Goal: Check status: Check status

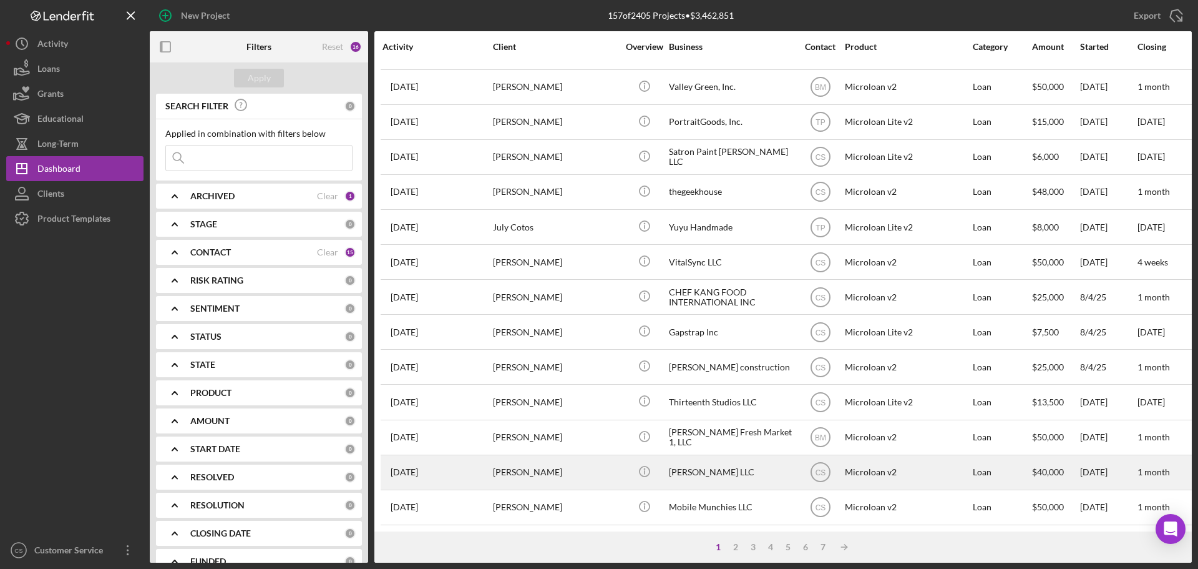
scroll to position [422, 0]
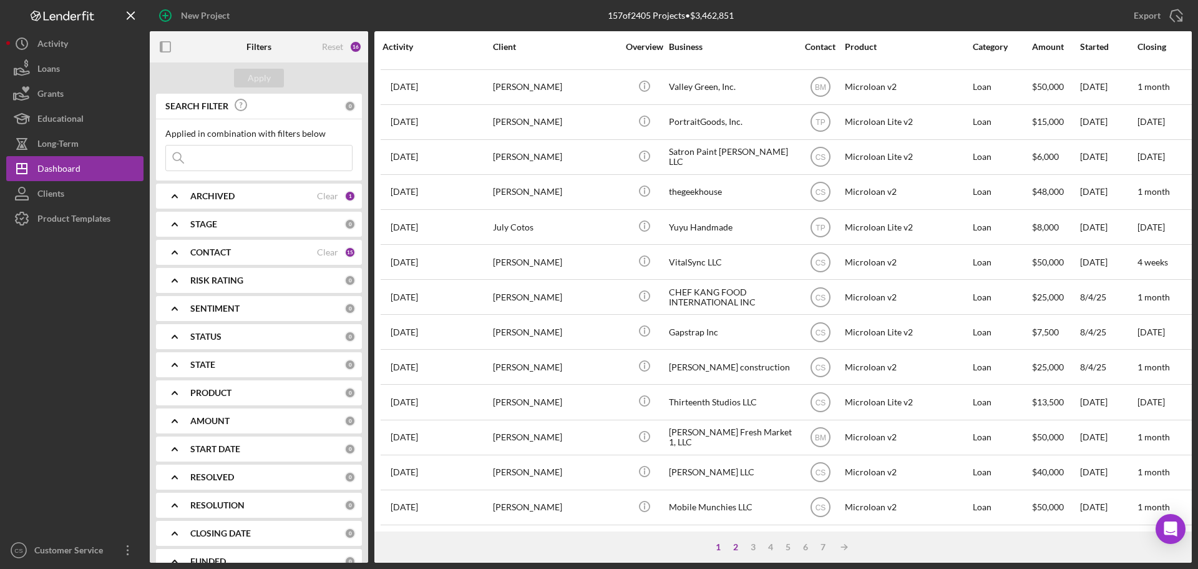
click at [731, 547] on div "2" at bounding box center [735, 547] width 17 height 10
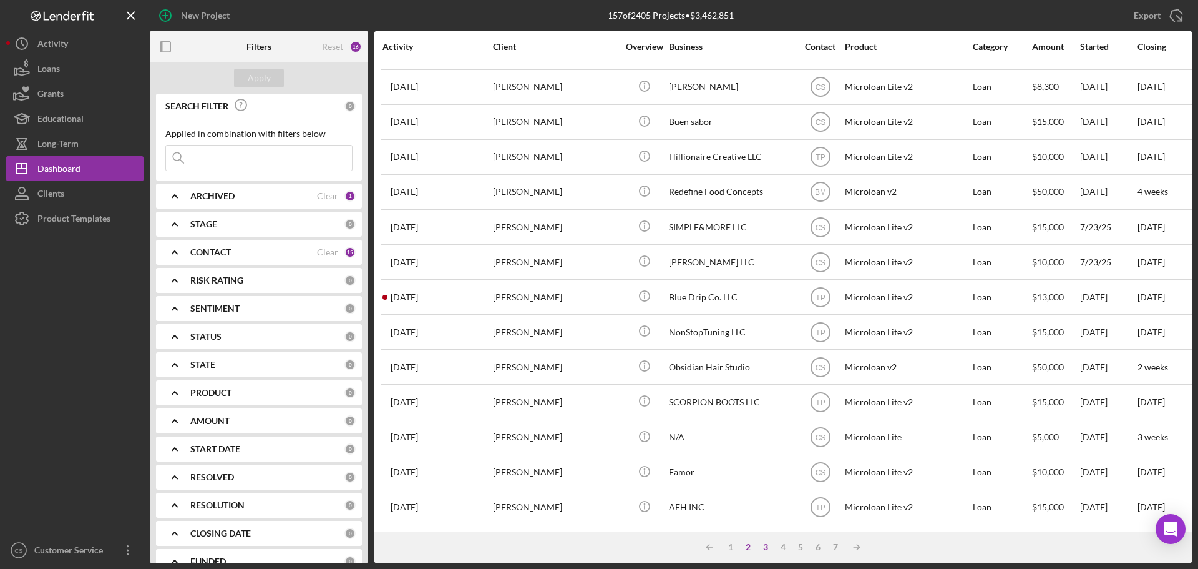
click at [762, 545] on div "3" at bounding box center [765, 547] width 17 height 10
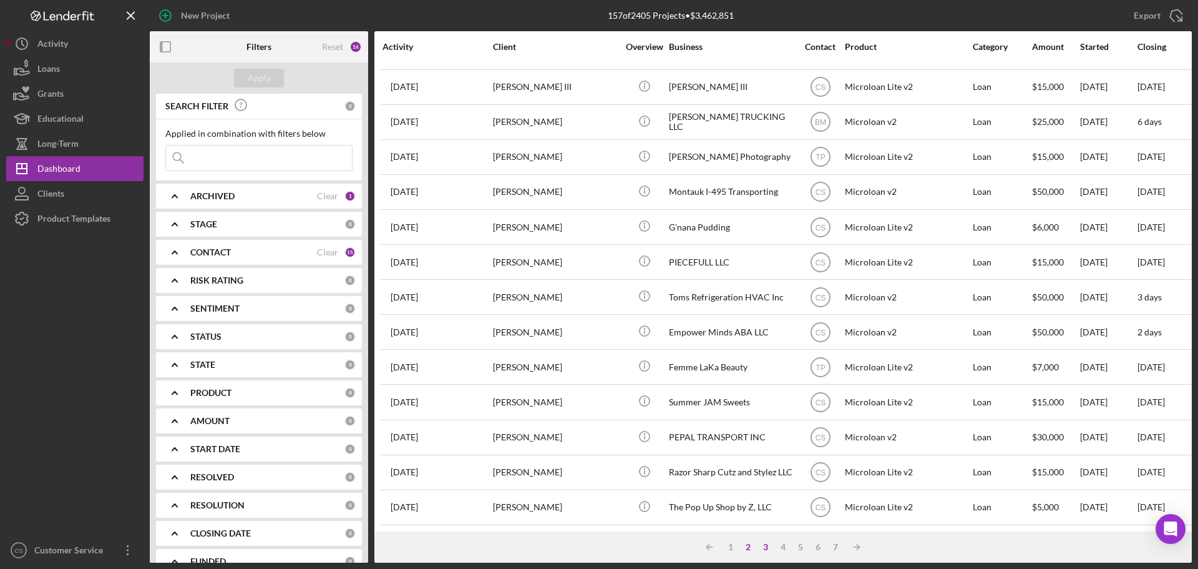
click at [751, 549] on div "2" at bounding box center [748, 547] width 17 height 10
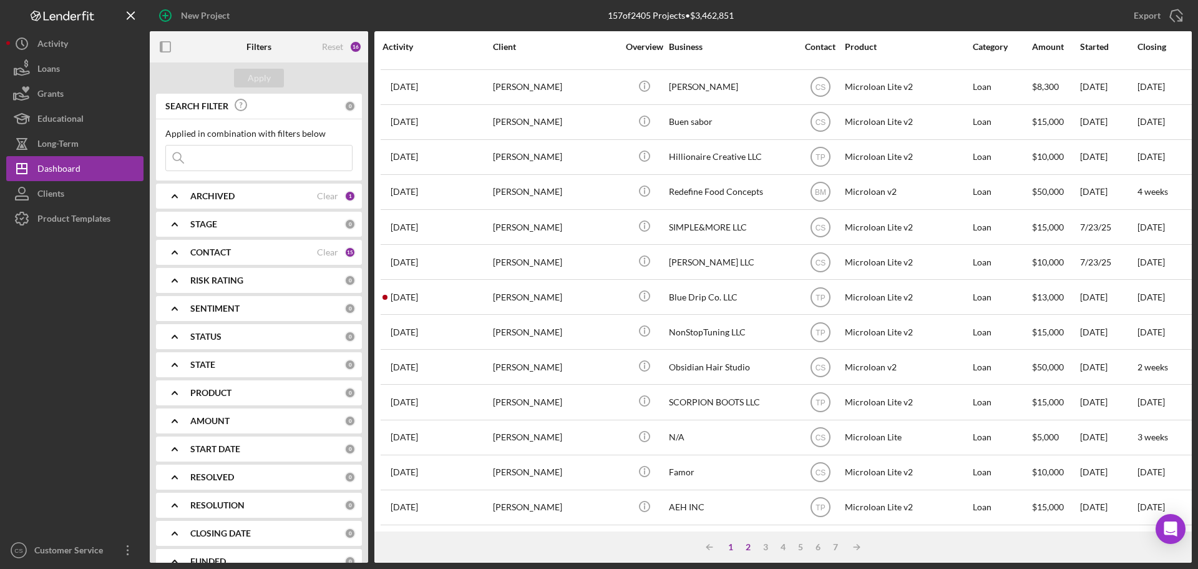
click at [734, 547] on div "1" at bounding box center [730, 547] width 17 height 10
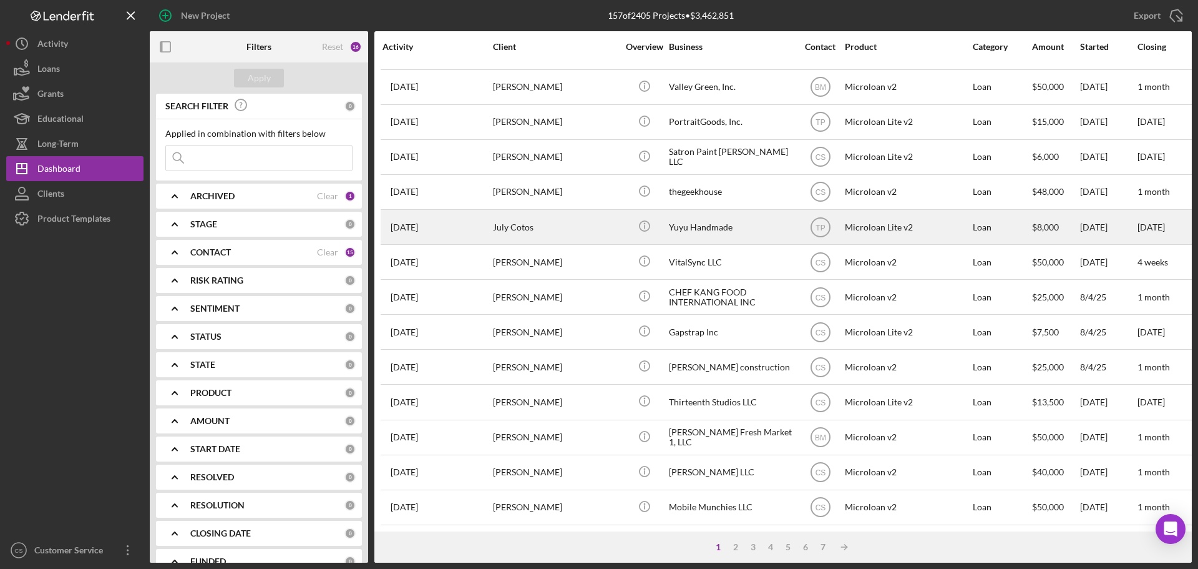
click at [530, 227] on div "July Cotos" at bounding box center [555, 226] width 125 height 33
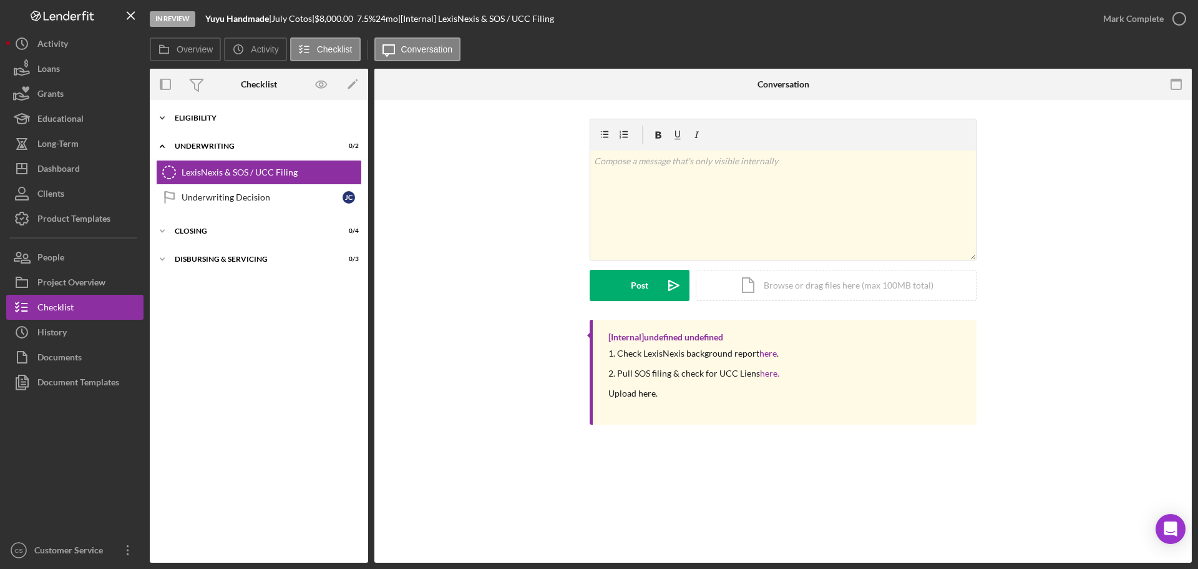
click at [278, 121] on div "Eligibility" at bounding box center [264, 117] width 178 height 7
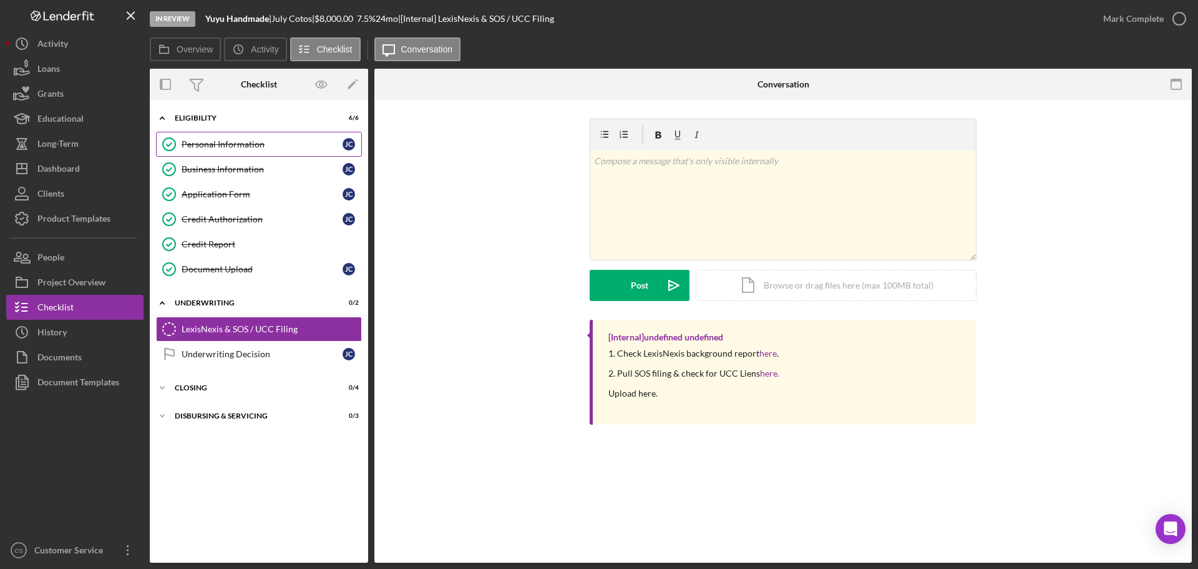
click at [290, 148] on div "Personal Information" at bounding box center [262, 144] width 161 height 10
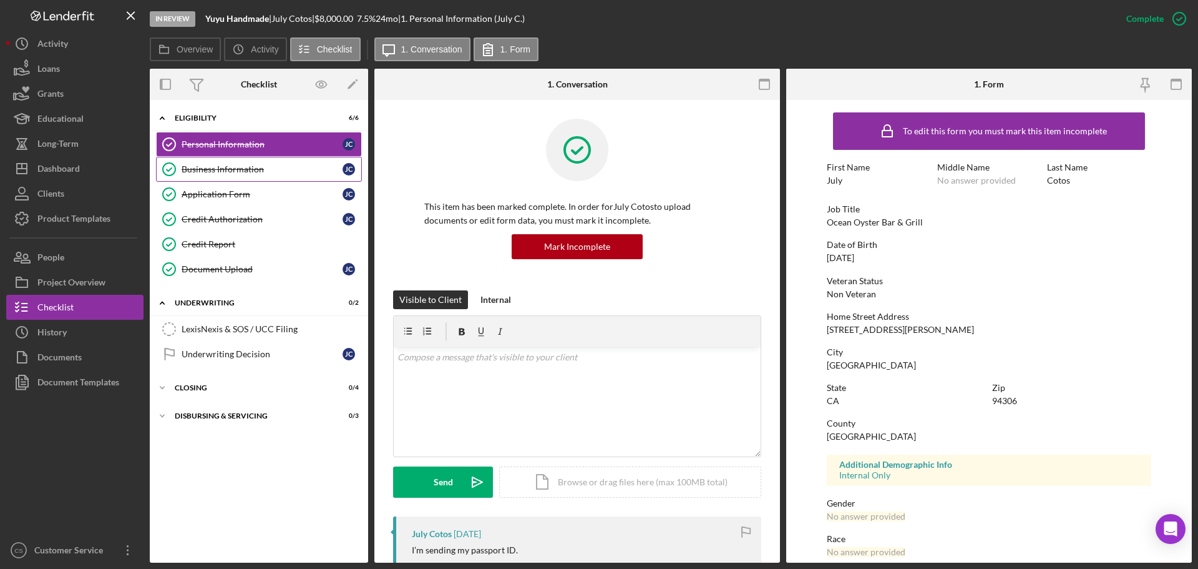
click at [218, 165] on div "Business Information" at bounding box center [262, 169] width 161 height 10
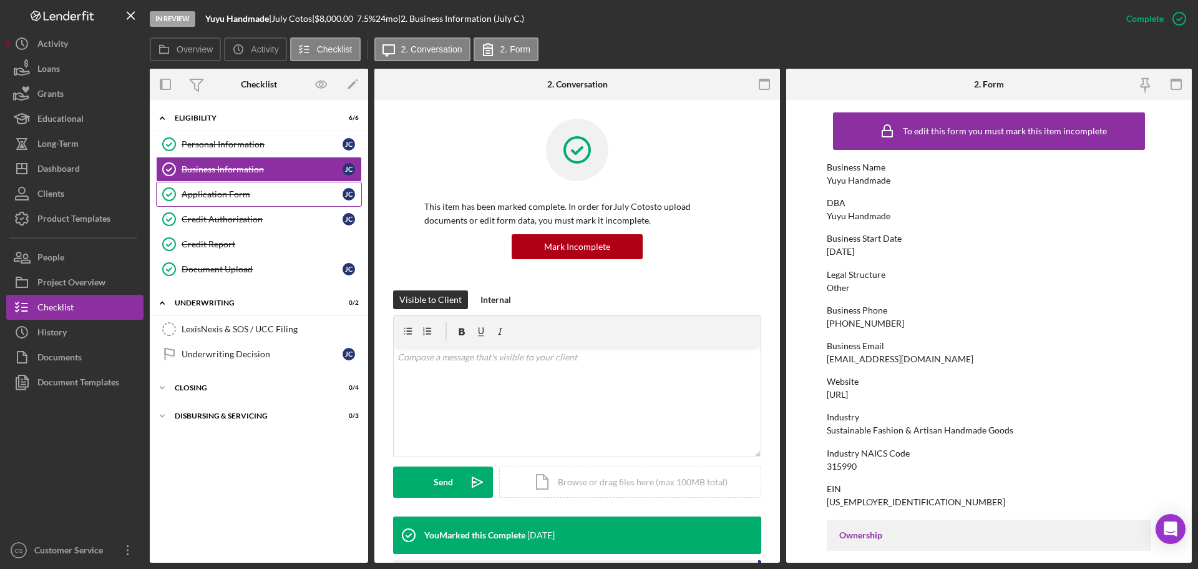
click at [251, 199] on div "Application Form" at bounding box center [262, 194] width 161 height 10
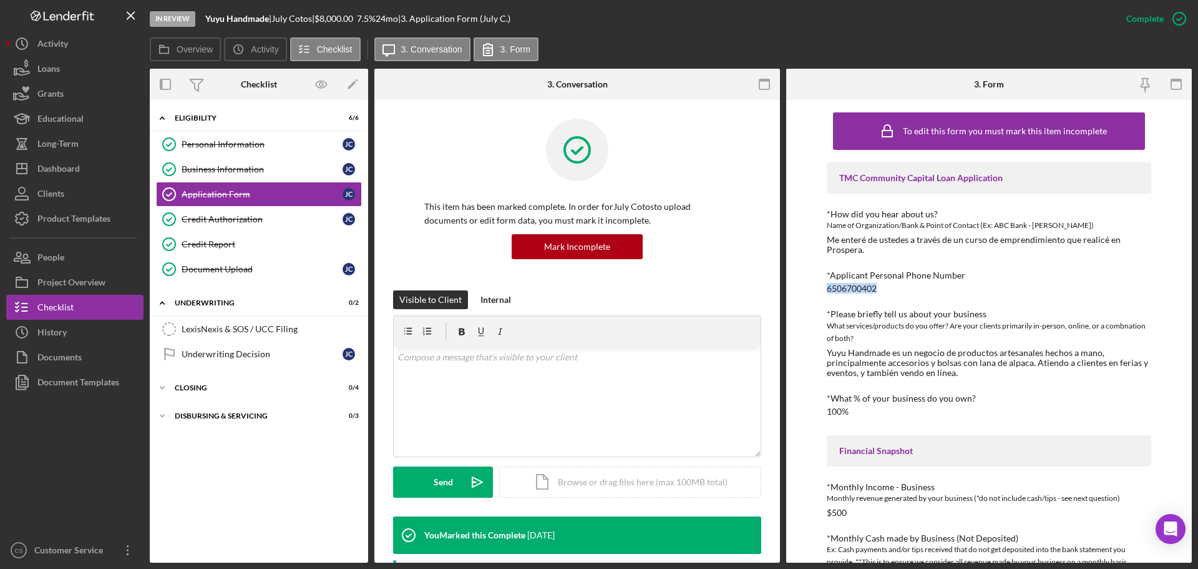
drag, startPoint x: 893, startPoint y: 289, endPoint x: 791, endPoint y: 293, distance: 101.8
click at [791, 293] on div "To edit this form you must mark this item incomplete TMC Community Capital Loan…" at bounding box center [989, 331] width 406 height 462
copy div "6506700402"
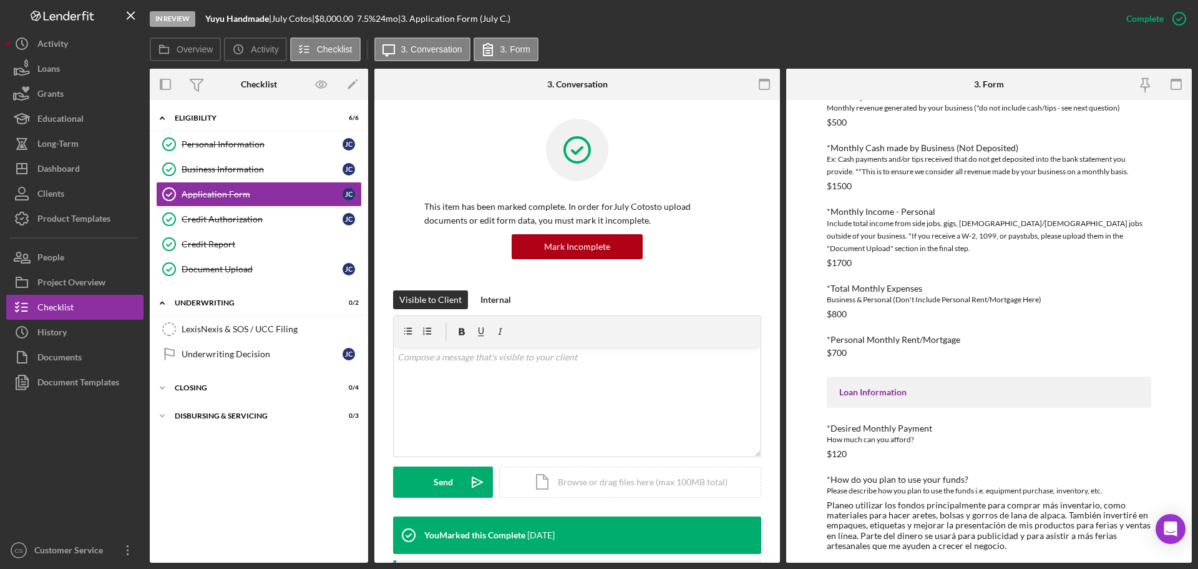
scroll to position [397, 0]
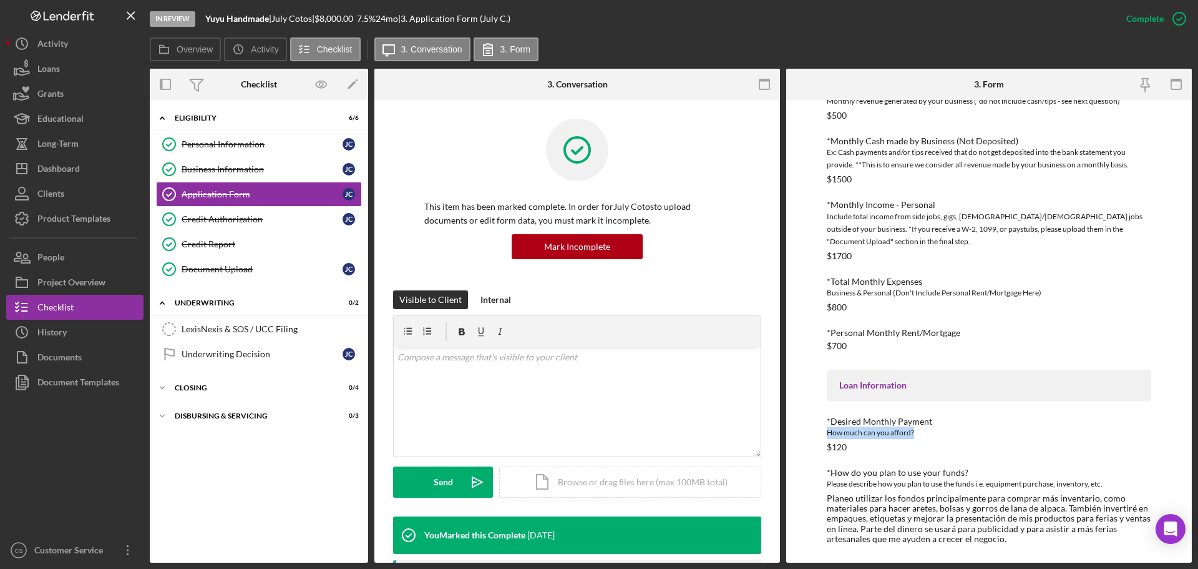
drag, startPoint x: 924, startPoint y: 434, endPoint x: 803, endPoint y: 436, distance: 121.7
click at [803, 436] on div "To edit this form you must mark this item incomplete TMC Community Capital Loan…" at bounding box center [989, 331] width 406 height 462
copy div "How much can you afford?"
click at [89, 170] on button "Icon/Dashboard Dashboard" at bounding box center [74, 168] width 137 height 25
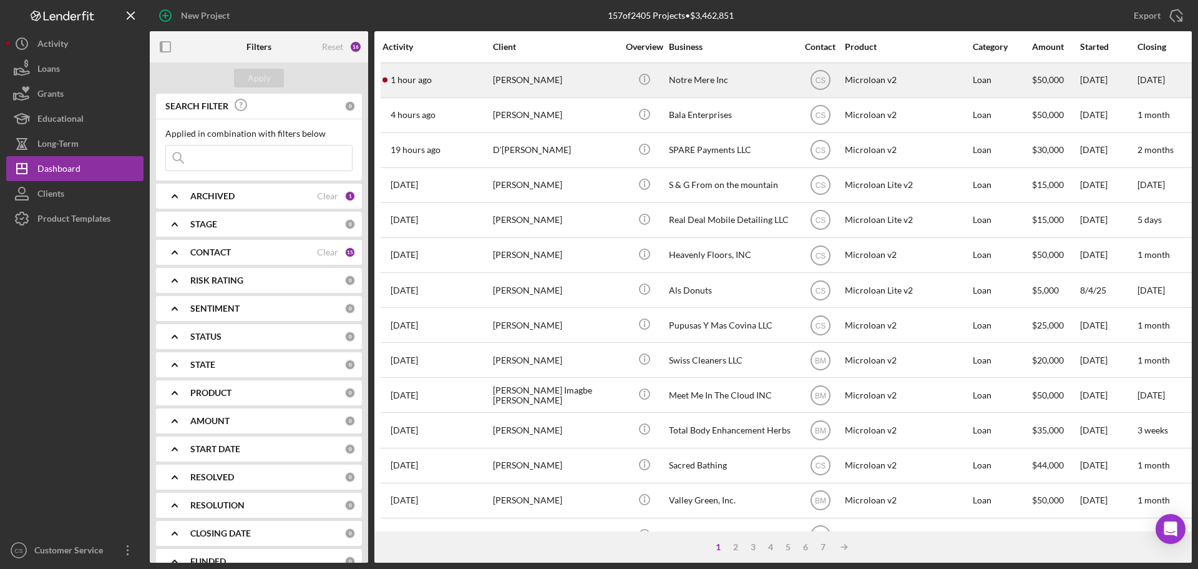
click at [580, 81] on div "[PERSON_NAME]" at bounding box center [555, 80] width 125 height 33
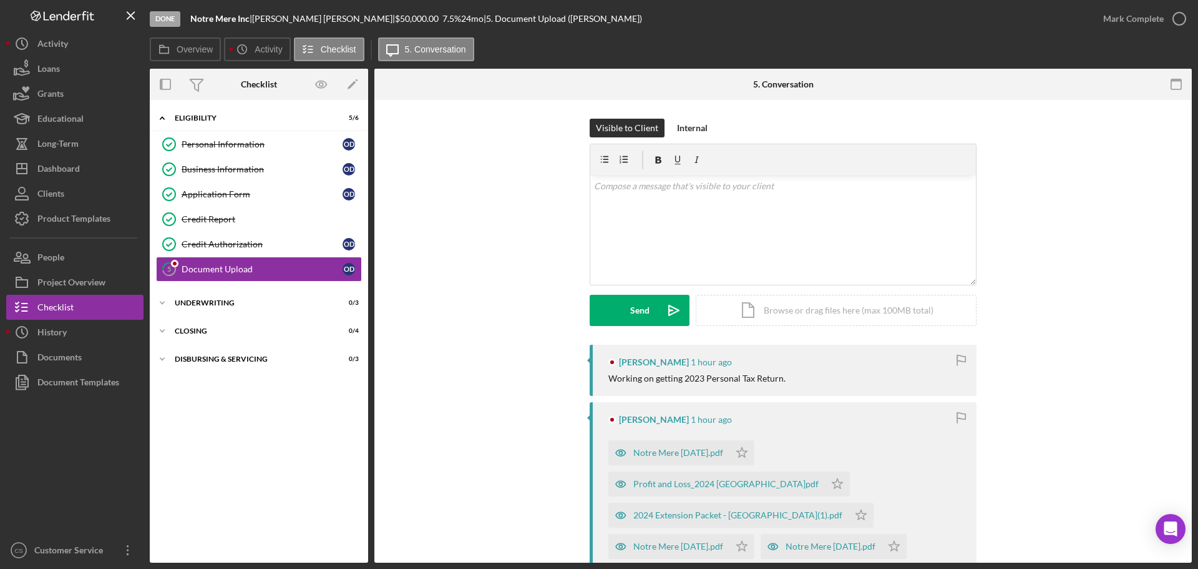
scroll to position [187, 0]
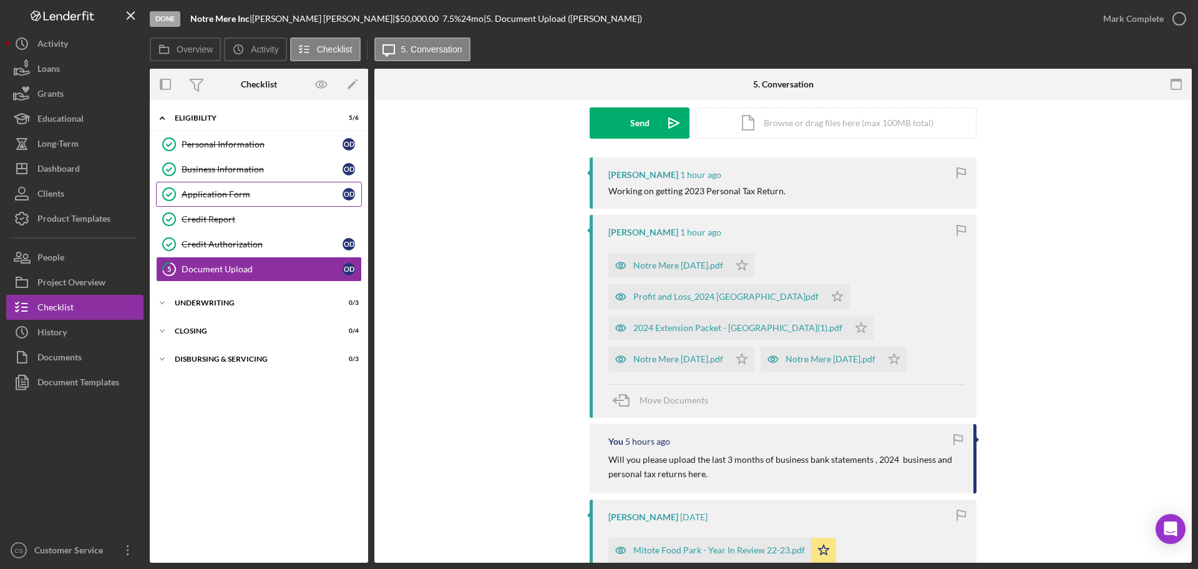
click at [224, 201] on link "Application Form Application Form O D" at bounding box center [259, 194] width 206 height 25
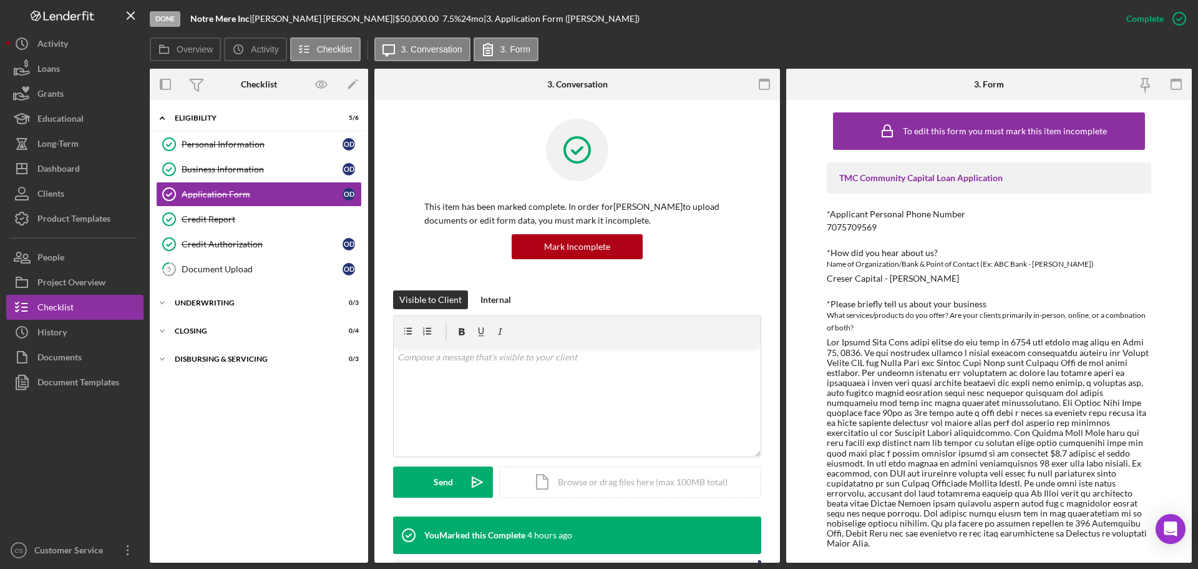
scroll to position [62, 0]
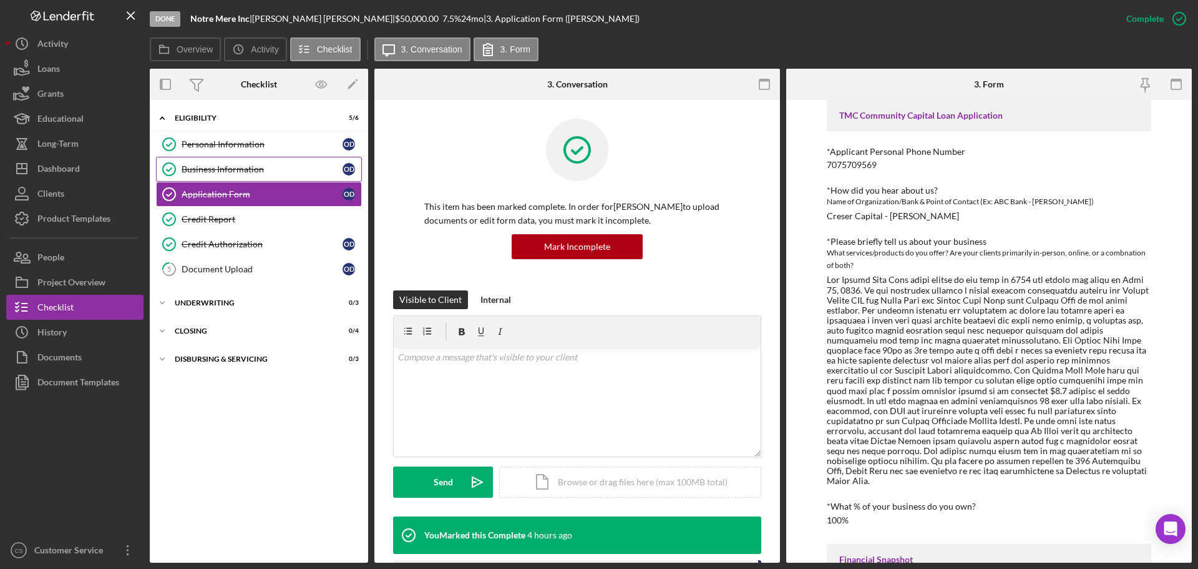
click at [280, 174] on div "Business Information" at bounding box center [262, 169] width 161 height 10
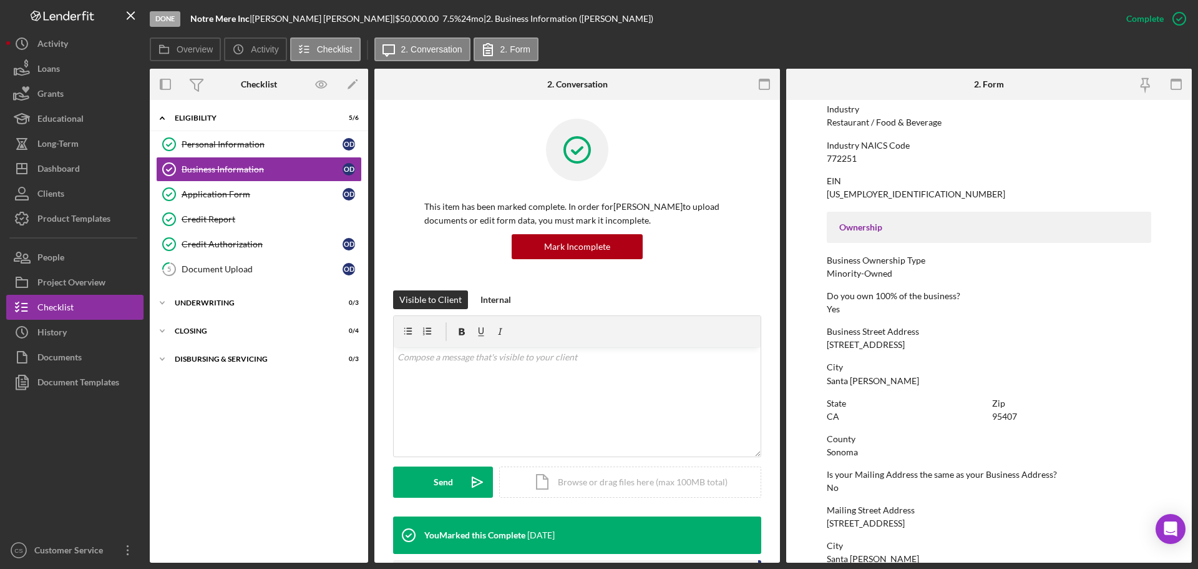
scroll to position [312, 0]
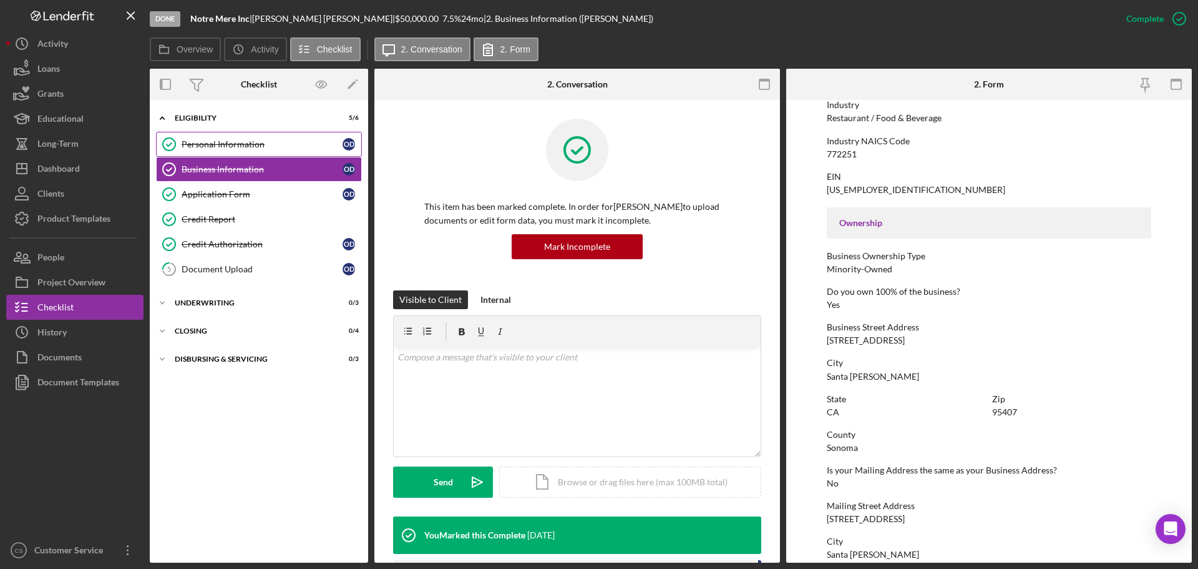
click at [304, 140] on div "Personal Information" at bounding box center [262, 144] width 161 height 10
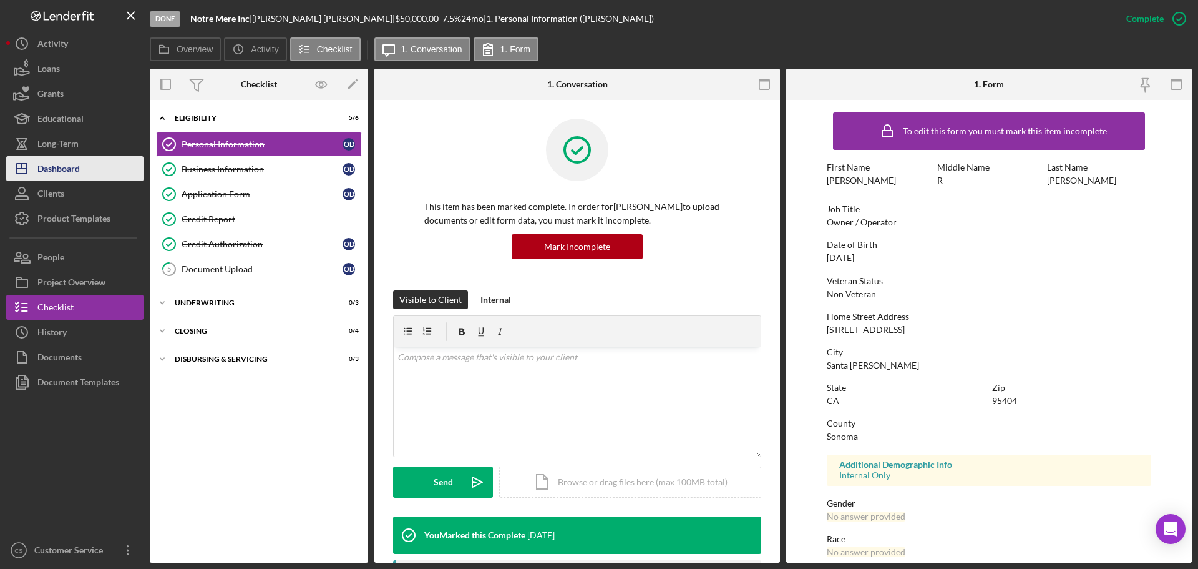
click at [84, 165] on button "Icon/Dashboard Dashboard" at bounding box center [74, 168] width 137 height 25
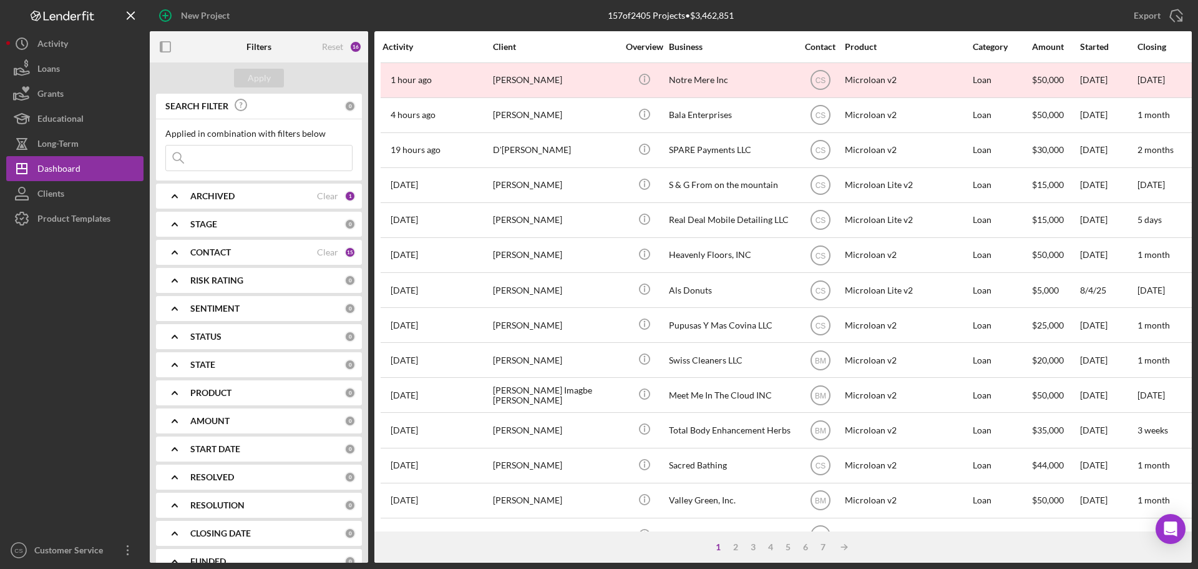
click at [100, 386] on div at bounding box center [74, 384] width 137 height 306
